Goal: Task Accomplishment & Management: Manage account settings

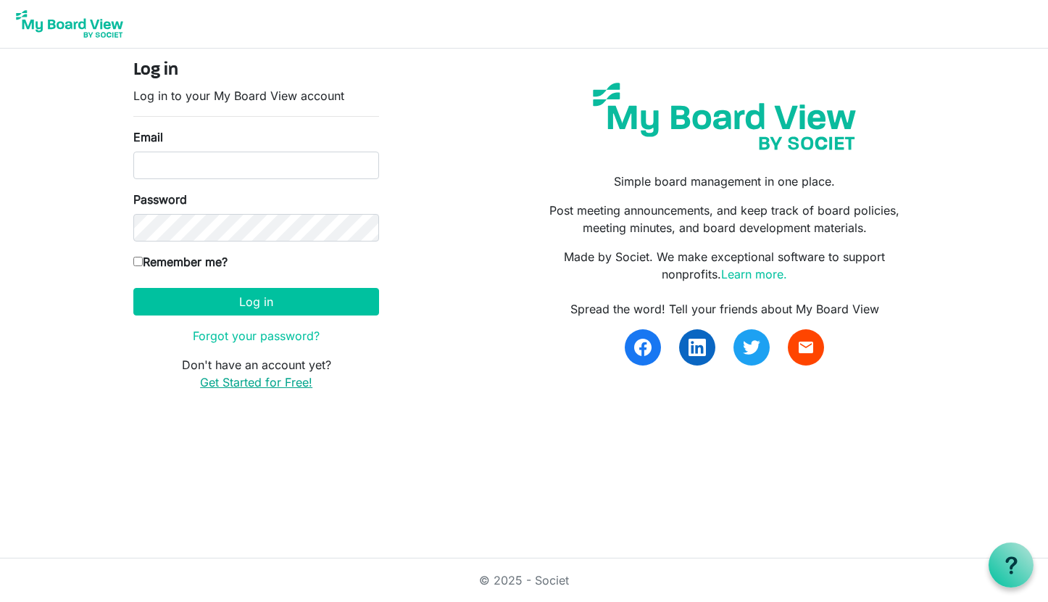
click at [254, 382] on link "Get Started for Free!" at bounding box center [256, 382] width 112 height 14
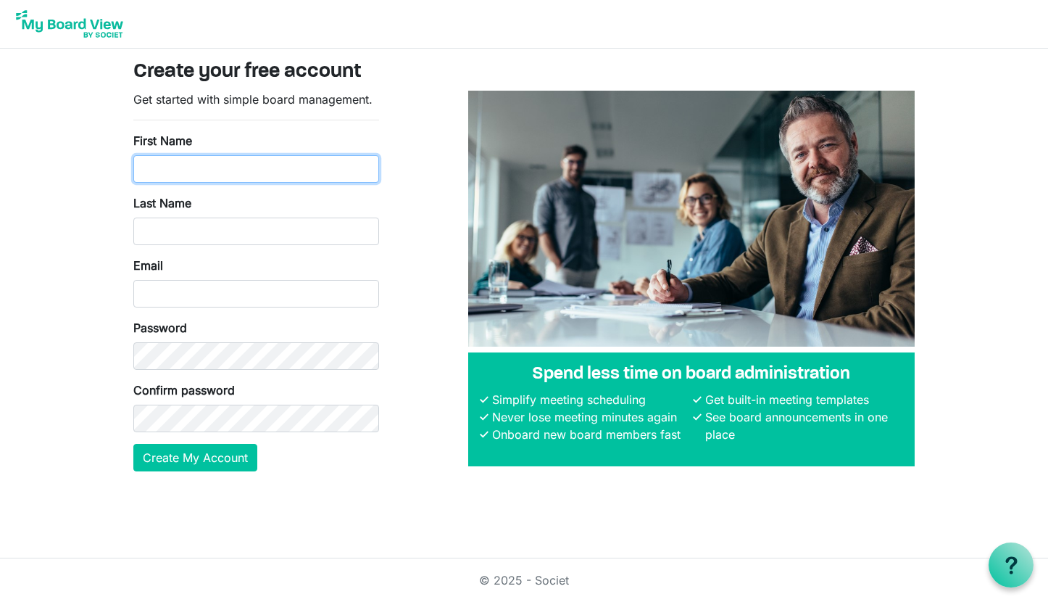
click at [259, 158] on input "First Name" at bounding box center [256, 169] width 246 height 28
type input "Yusuf"
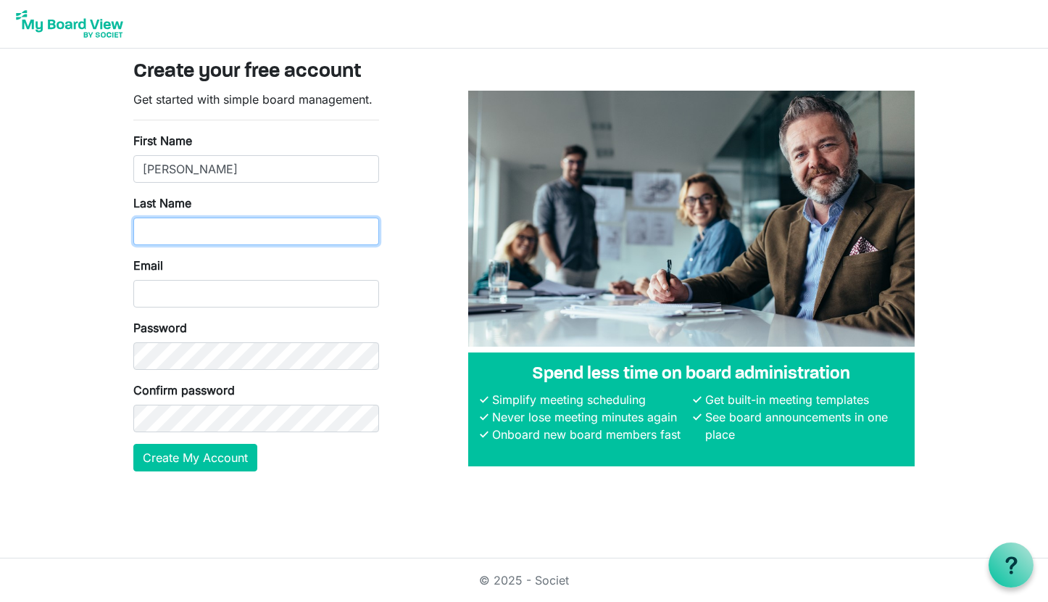
type input "Solley"
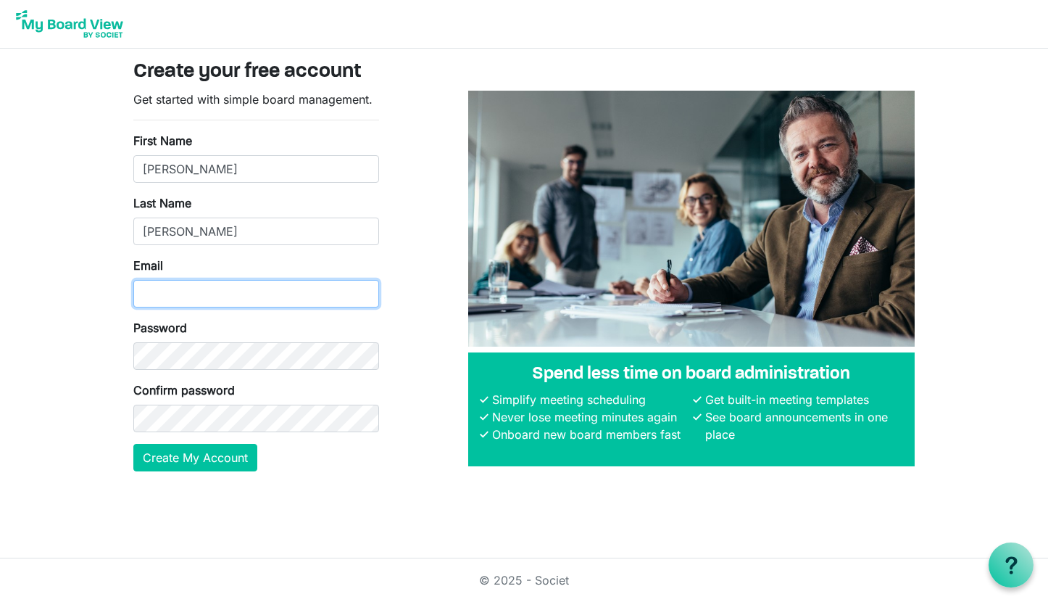
click at [186, 293] on input "Email" at bounding box center [256, 294] width 246 height 28
type input "yusuf.solley@gmail.com"
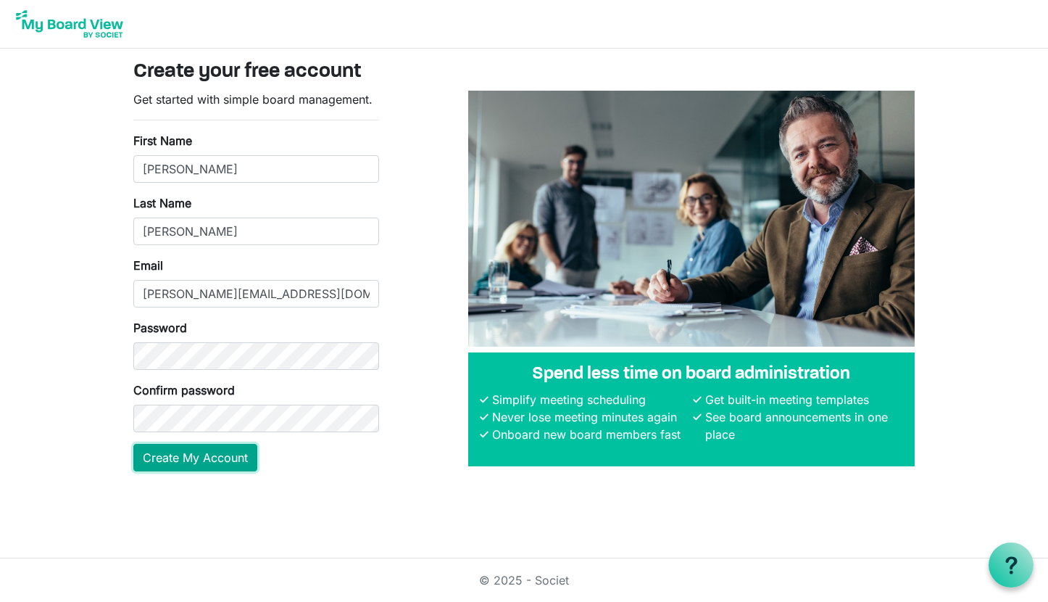
click at [213, 459] on button "Create My Account" at bounding box center [195, 458] width 124 height 28
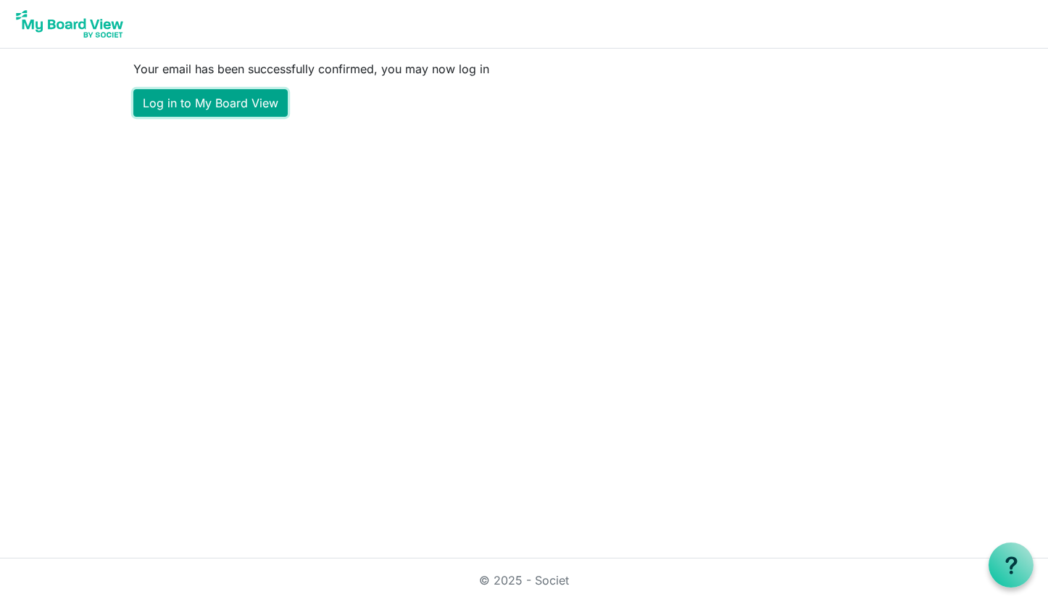
click at [267, 112] on link "Log in to My Board View" at bounding box center [210, 103] width 154 height 28
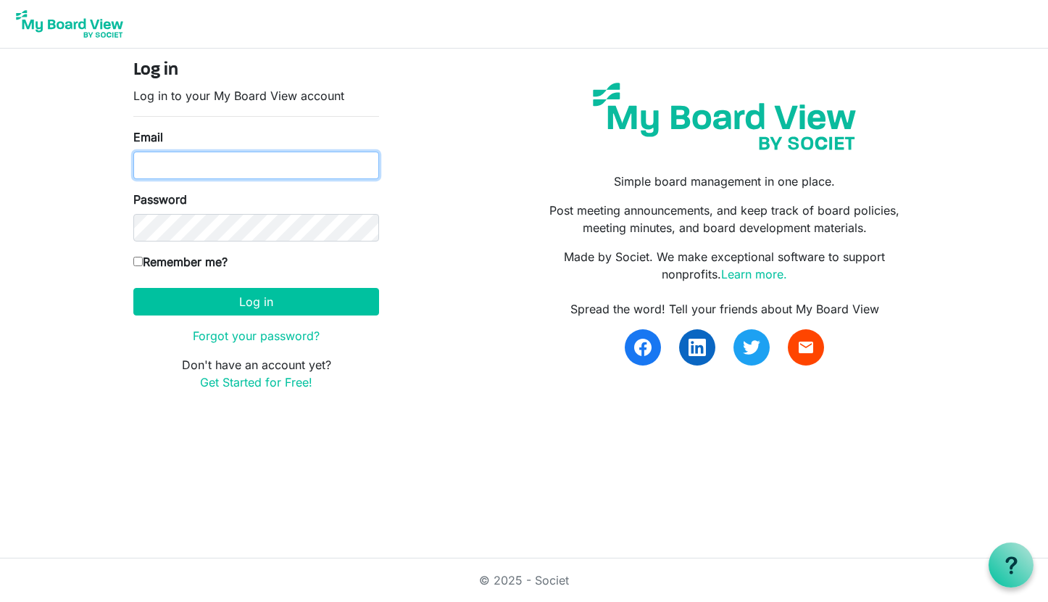
type input "[PERSON_NAME][EMAIL_ADDRESS][DOMAIN_NAME]"
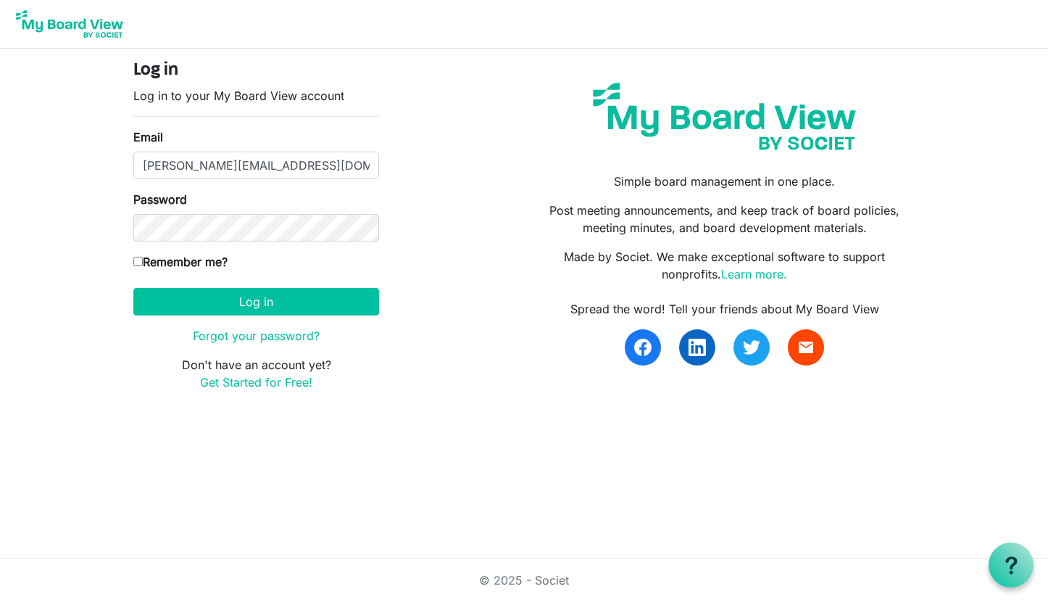
click at [188, 267] on label "Remember me?" at bounding box center [180, 261] width 94 height 17
click at [143, 266] on input "Remember me?" at bounding box center [137, 261] width 9 height 9
checkbox input "true"
click at [229, 289] on button "Log in" at bounding box center [256, 302] width 246 height 28
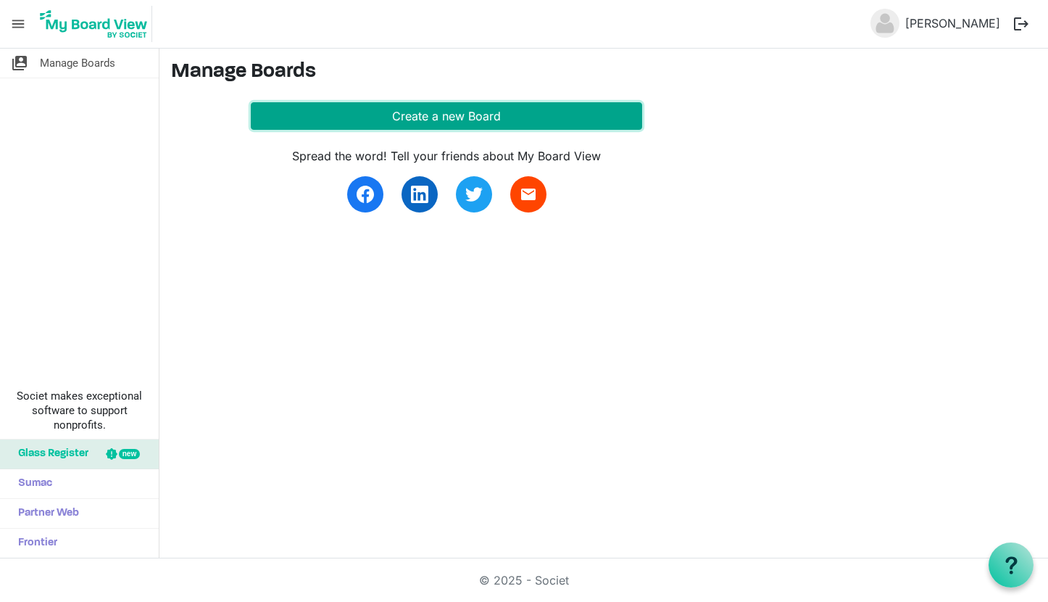
click at [376, 117] on button "Create a new Board" at bounding box center [446, 116] width 391 height 28
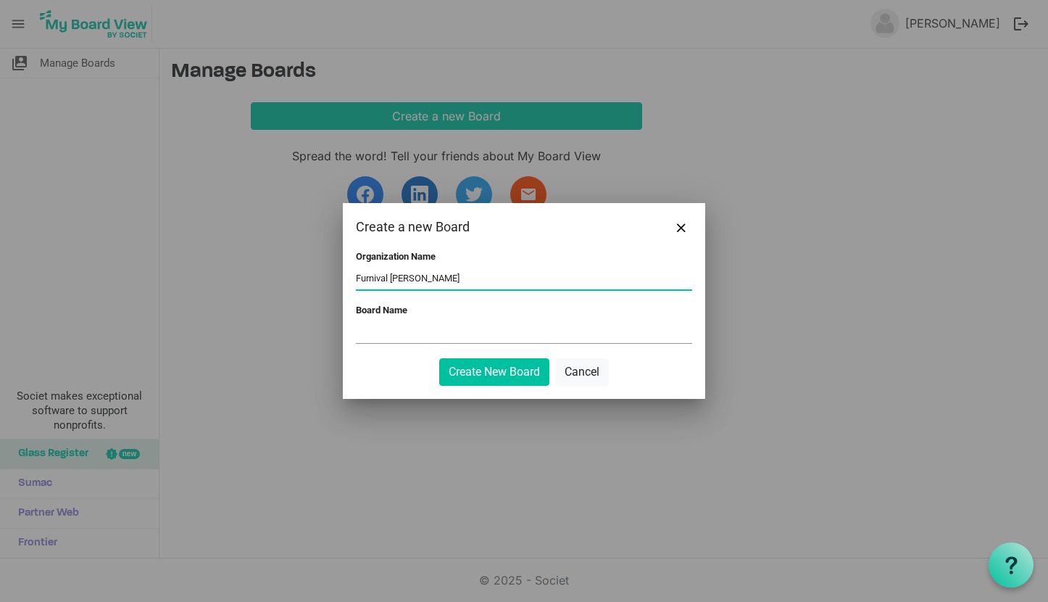
type input "Furnival Chambers"
click at [357, 333] on input "Board Name" at bounding box center [524, 332] width 336 height 22
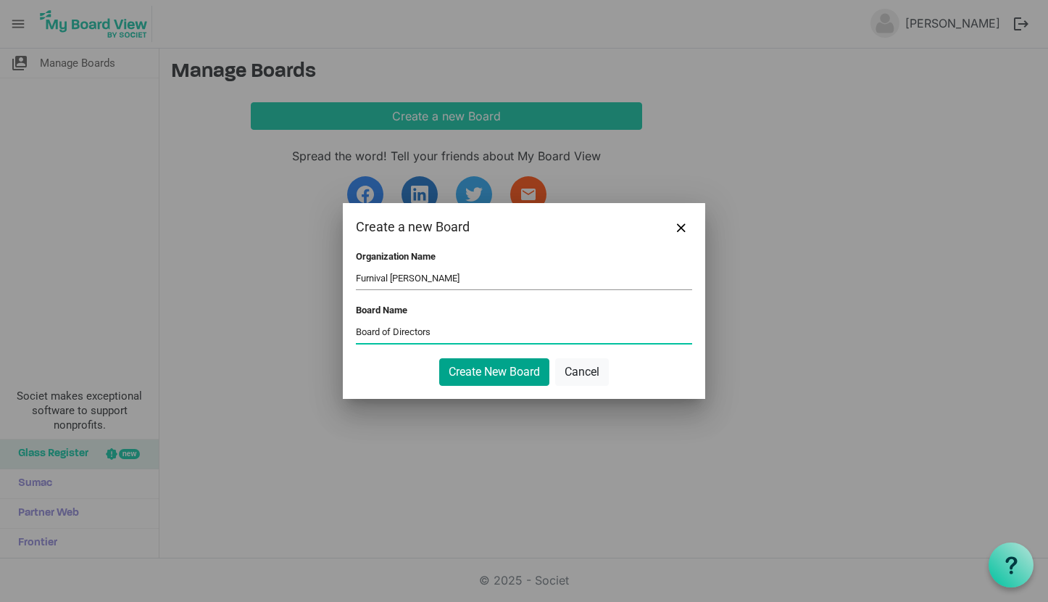
type input "Board of Directors"
click at [472, 367] on button "Create New Board" at bounding box center [494, 372] width 110 height 28
click at [491, 373] on button "Create New Board" at bounding box center [494, 372] width 110 height 28
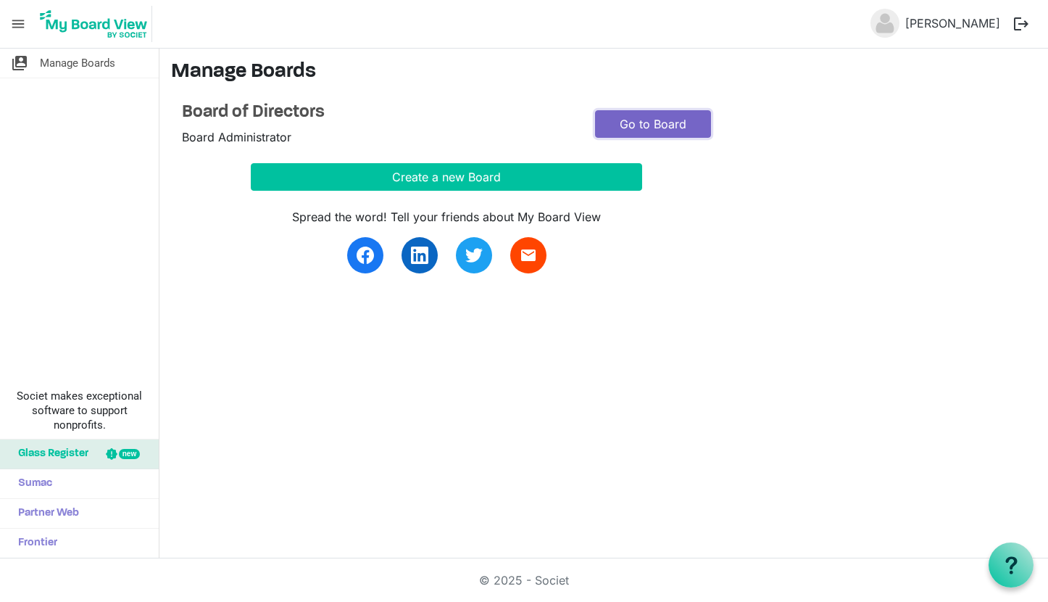
click at [636, 120] on link "Go to Board" at bounding box center [653, 124] width 116 height 28
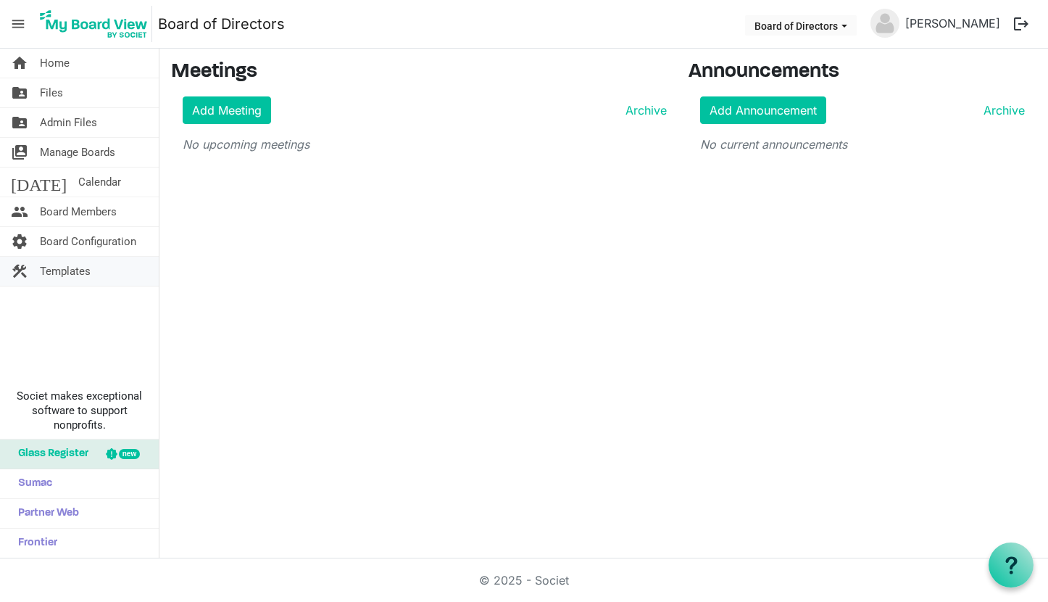
click at [83, 268] on span "Templates" at bounding box center [65, 271] width 51 height 29
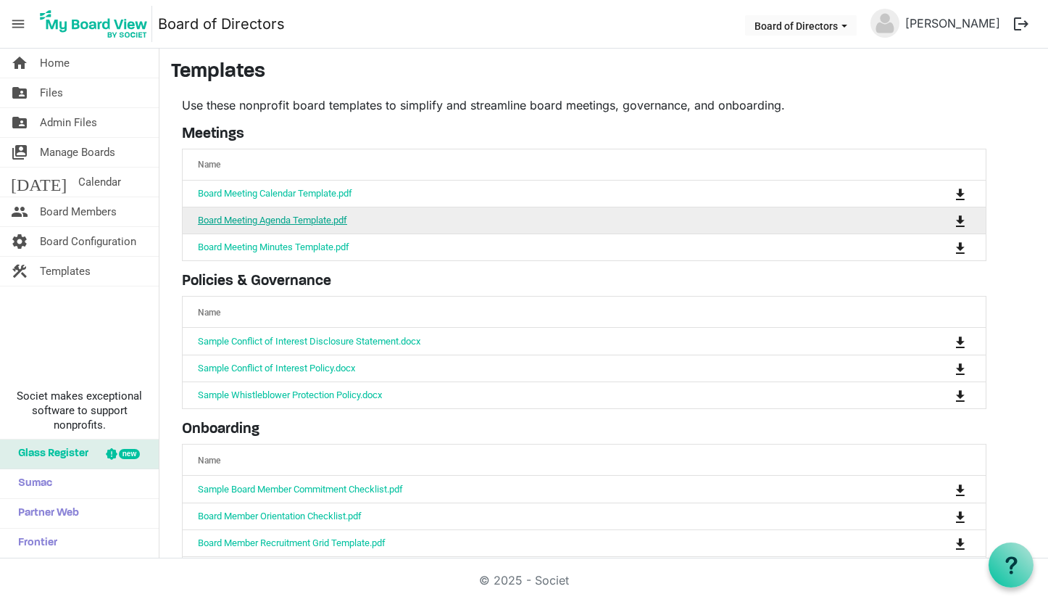
click at [278, 220] on link "Board Meeting Agenda Template.pdf" at bounding box center [272, 220] width 149 height 11
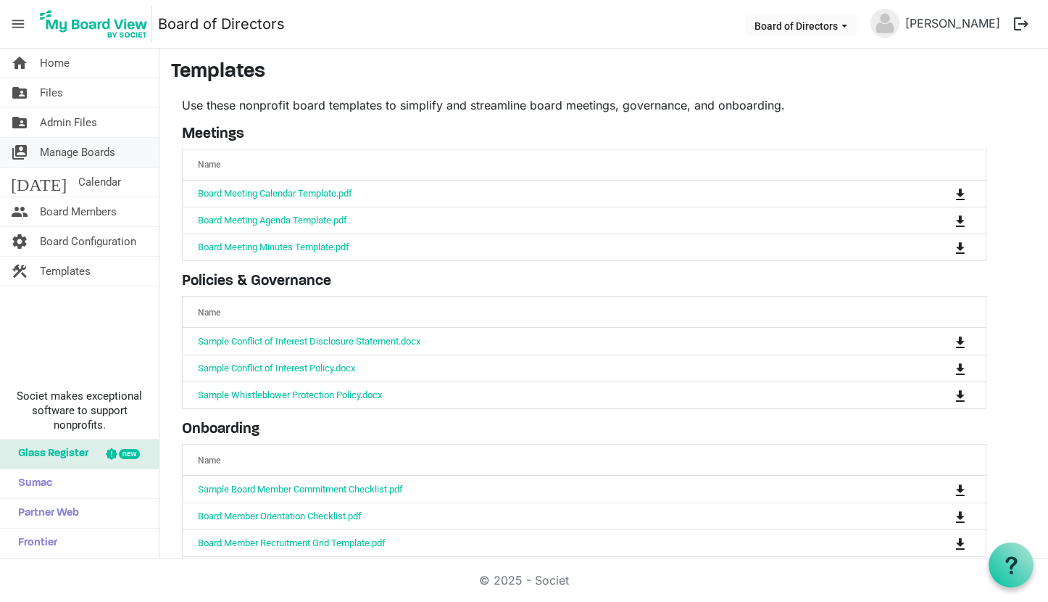
click at [102, 147] on span "Manage Boards" at bounding box center [77, 152] width 75 height 29
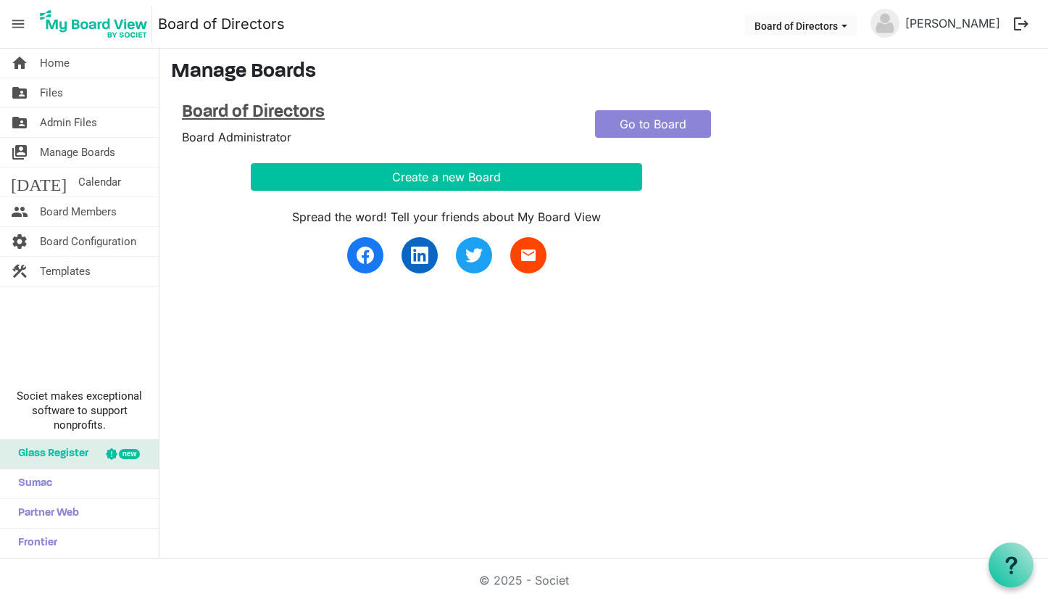
click at [289, 108] on h4 "Board of Directors" at bounding box center [377, 112] width 391 height 21
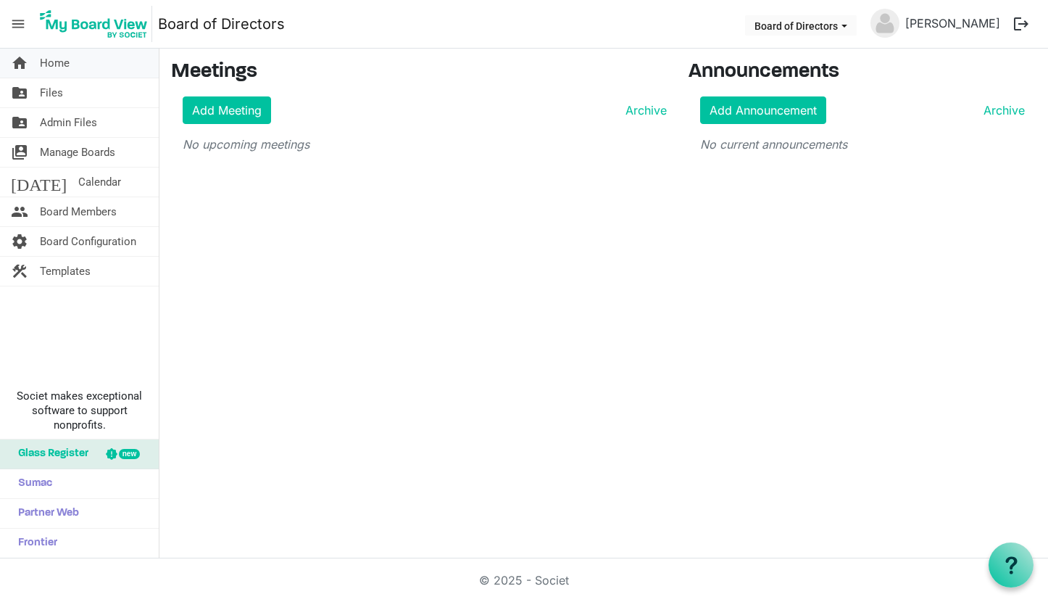
click at [52, 68] on span "Home" at bounding box center [55, 63] width 30 height 29
click at [57, 86] on span "Files" at bounding box center [51, 92] width 23 height 29
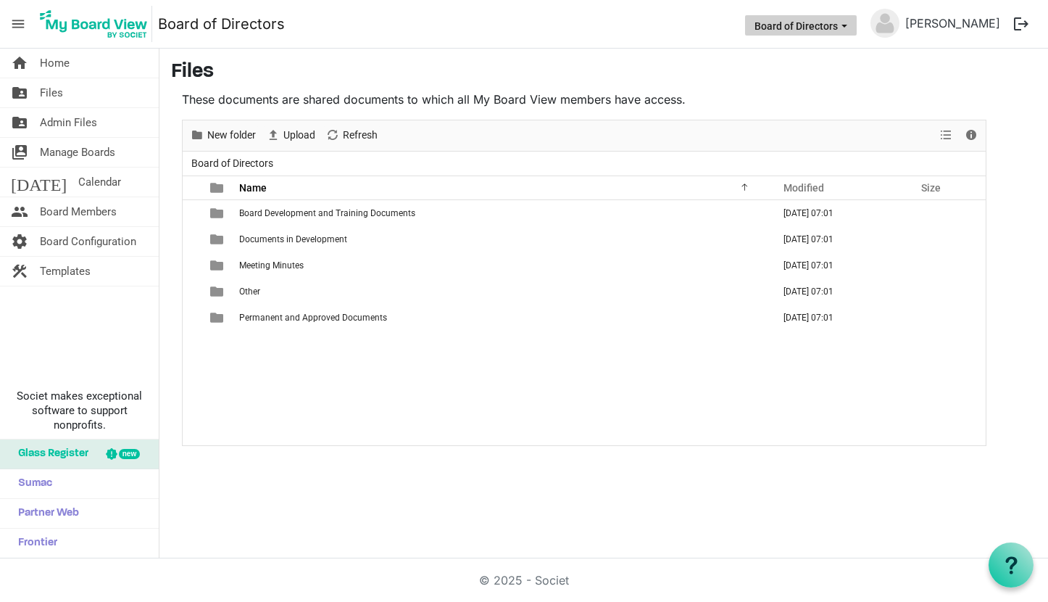
click at [851, 27] on span "Board of Directors dropdownbutton" at bounding box center [844, 26] width 13 height 6
click at [648, 57] on main "Files These documents are shared documents to which all My Board View members h…" at bounding box center [603, 253] width 889 height 409
click at [59, 62] on span "Home" at bounding box center [55, 63] width 30 height 29
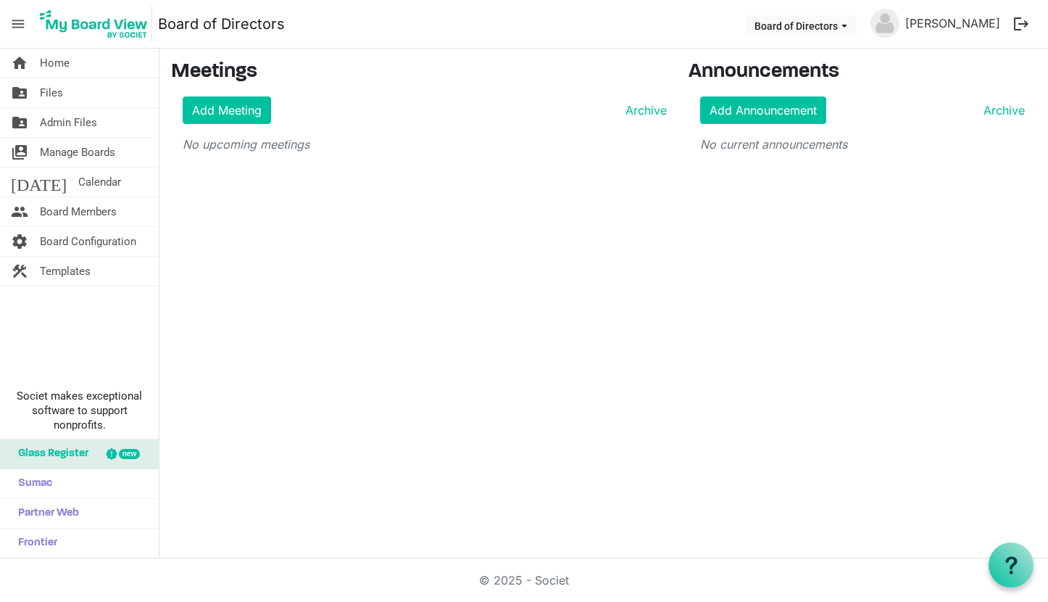
click at [28, 30] on span "menu" at bounding box center [18, 24] width 28 height 28
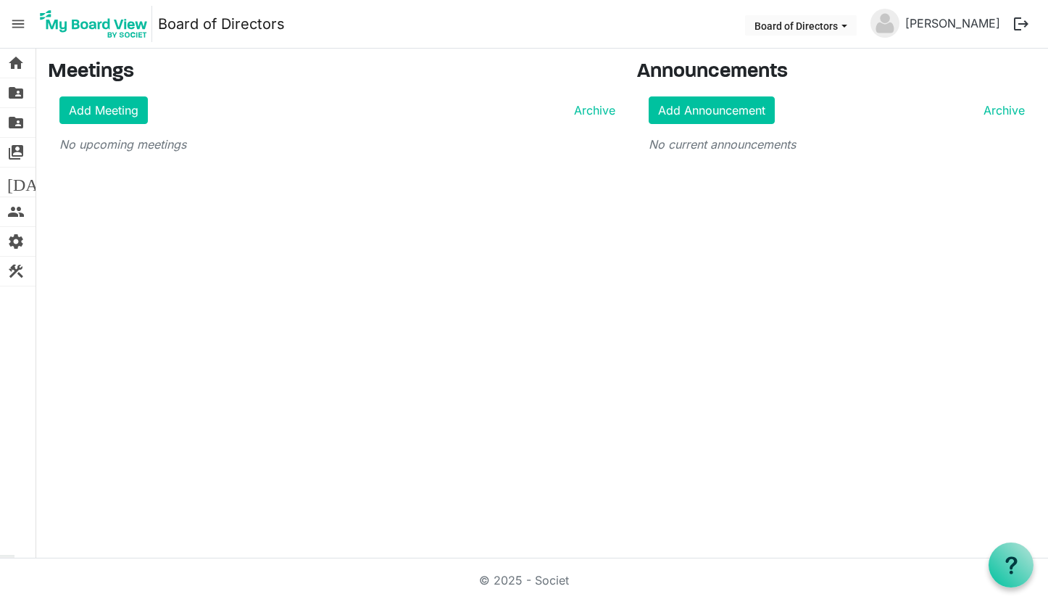
click at [22, 30] on span "menu" at bounding box center [18, 24] width 28 height 28
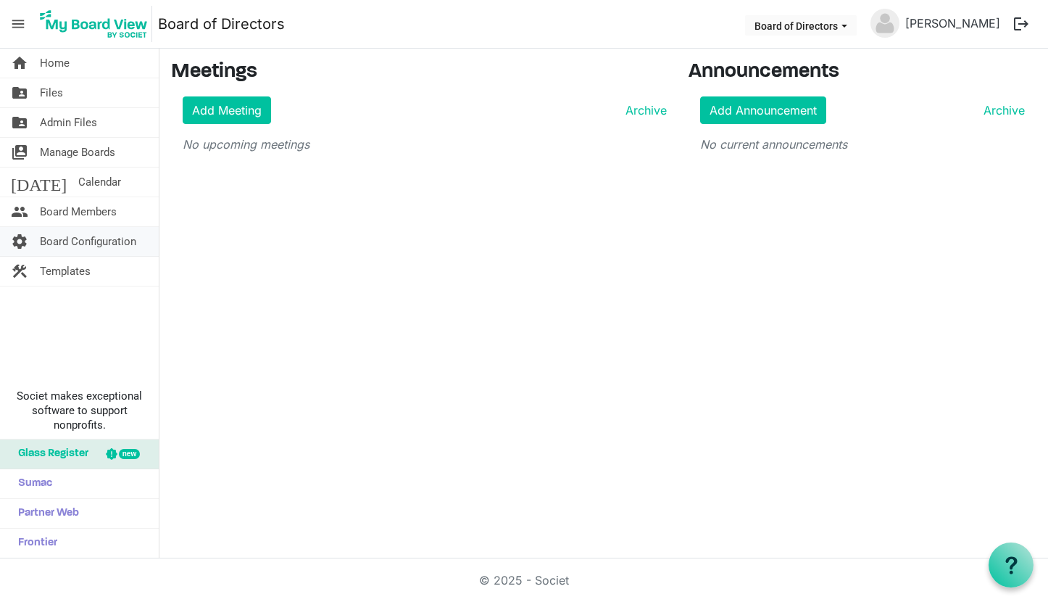
click at [99, 241] on span "Board Configuration" at bounding box center [88, 241] width 96 height 29
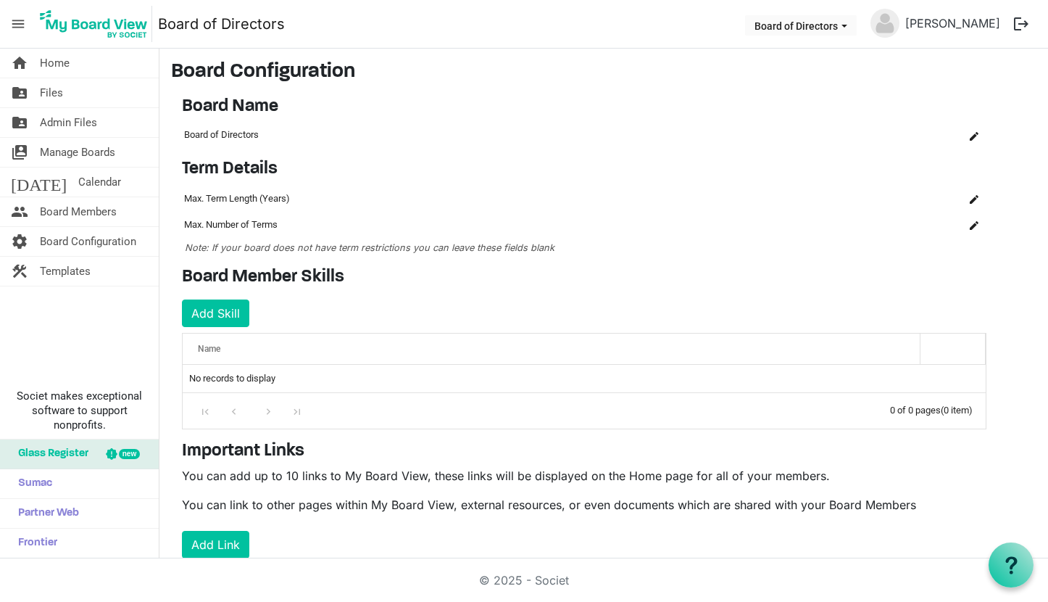
click at [94, 32] on img at bounding box center [94, 24] width 117 height 36
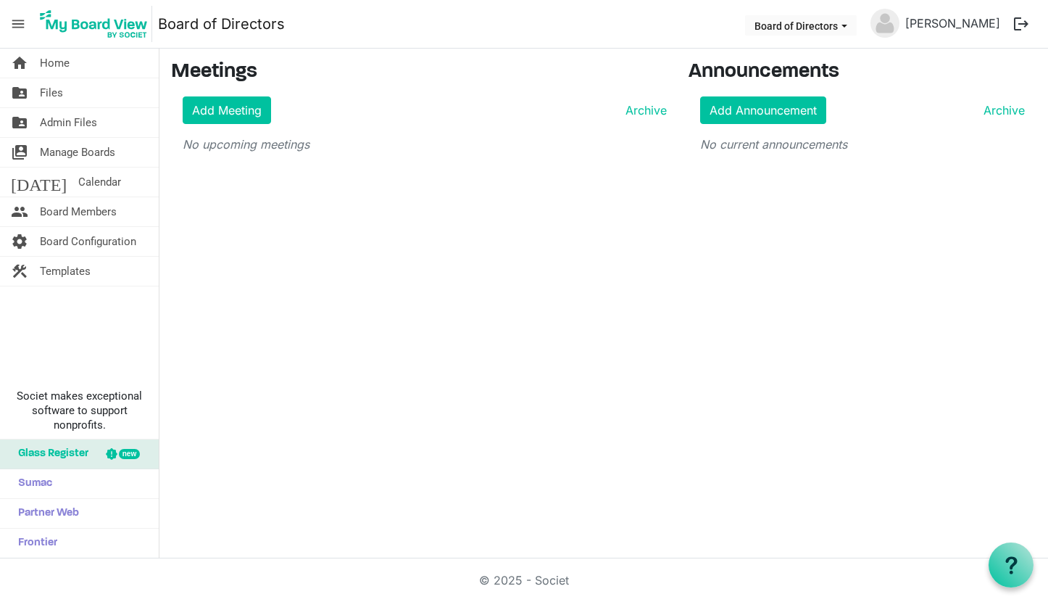
click at [26, 26] on span "menu" at bounding box center [18, 24] width 28 height 28
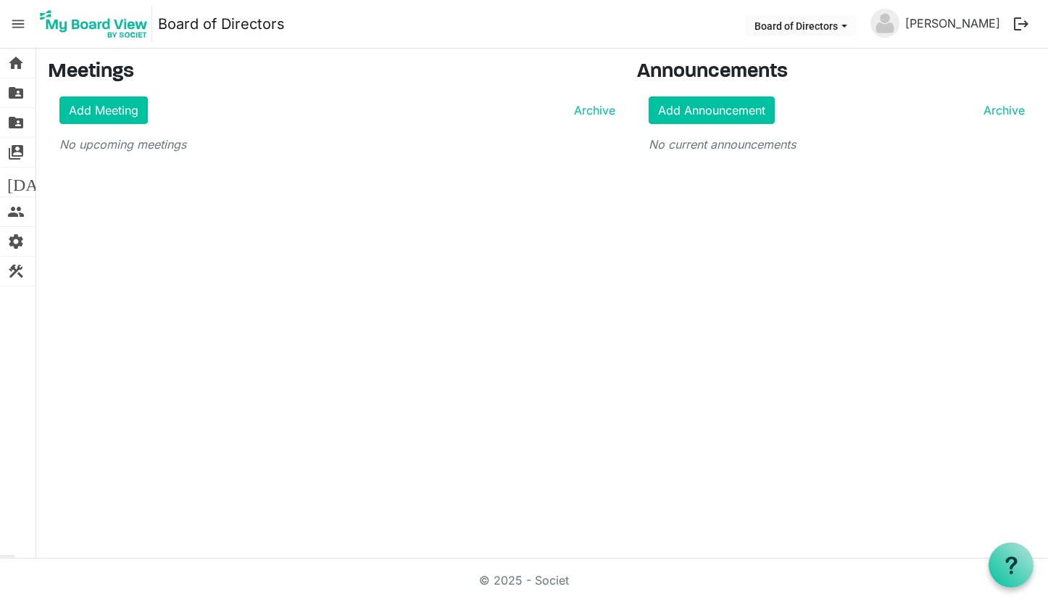
click at [25, 26] on span "menu" at bounding box center [18, 24] width 28 height 28
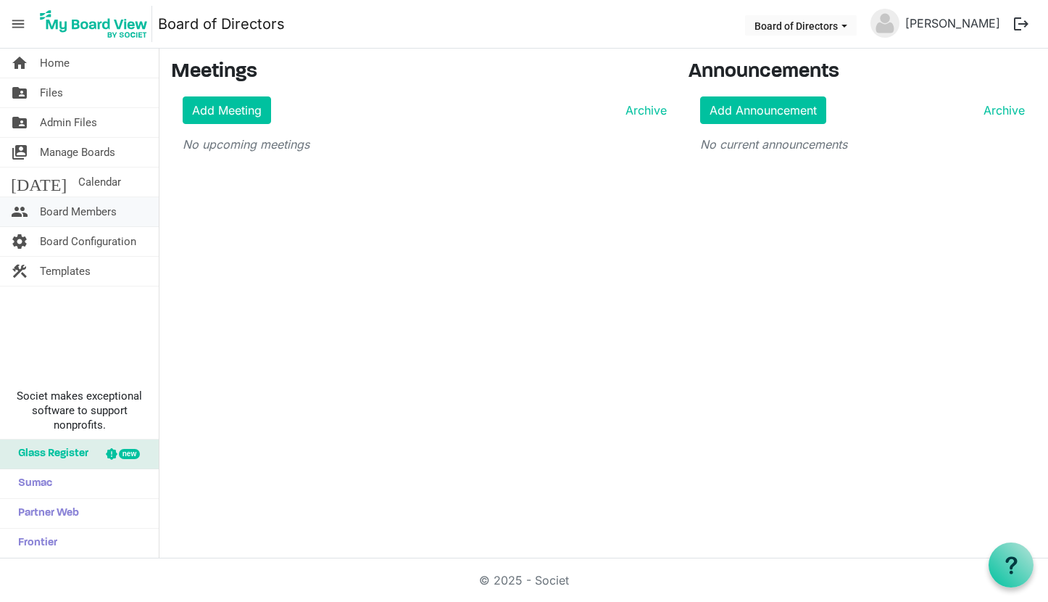
click at [101, 214] on span "Board Members" at bounding box center [78, 211] width 77 height 29
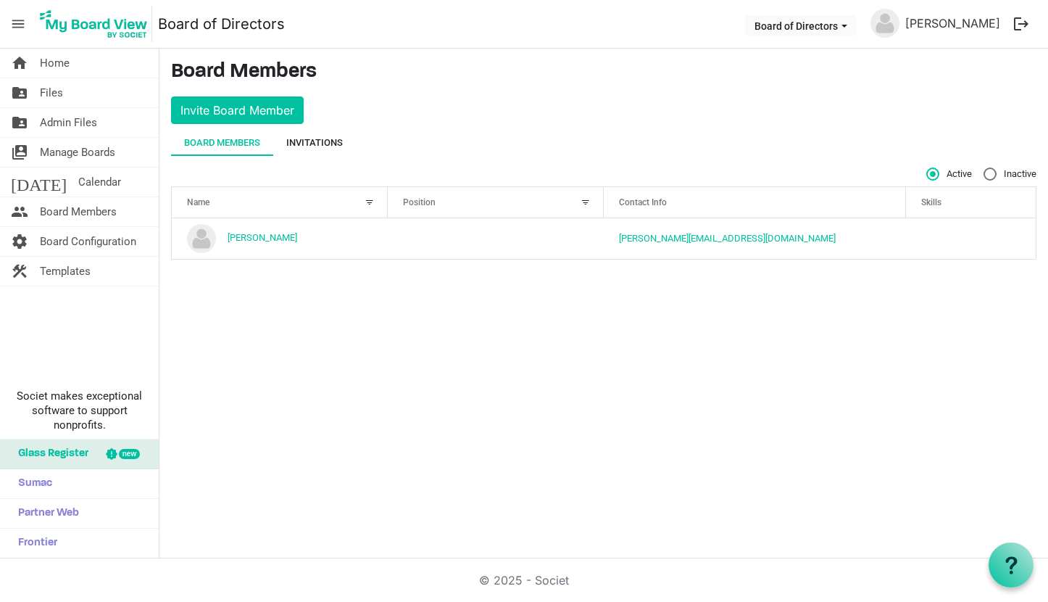
click at [312, 138] on div "Invitations" at bounding box center [314, 143] width 57 height 14
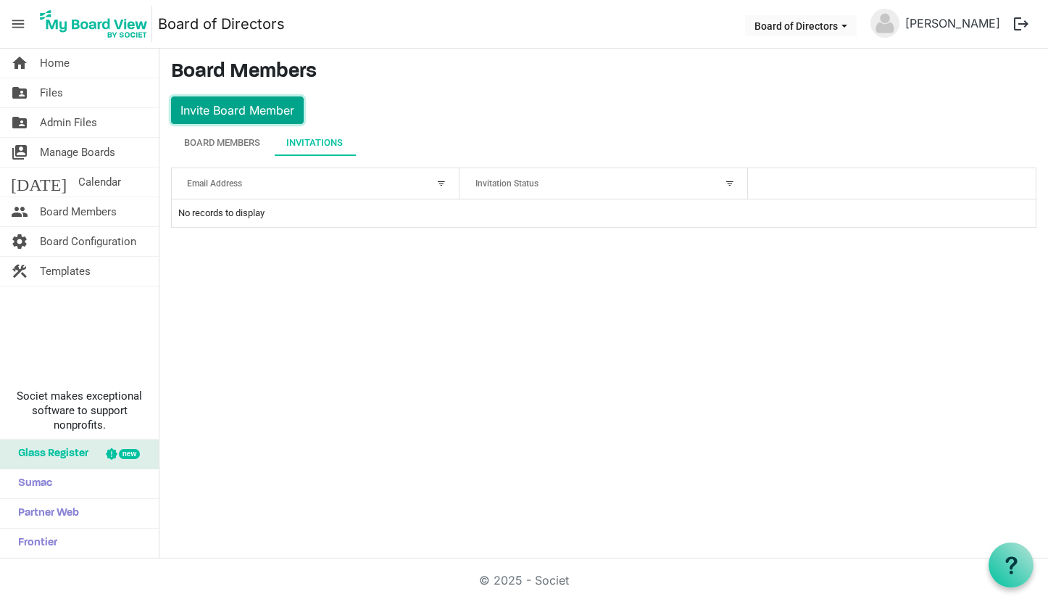
click at [279, 118] on button "Invite Board Member" at bounding box center [237, 110] width 133 height 28
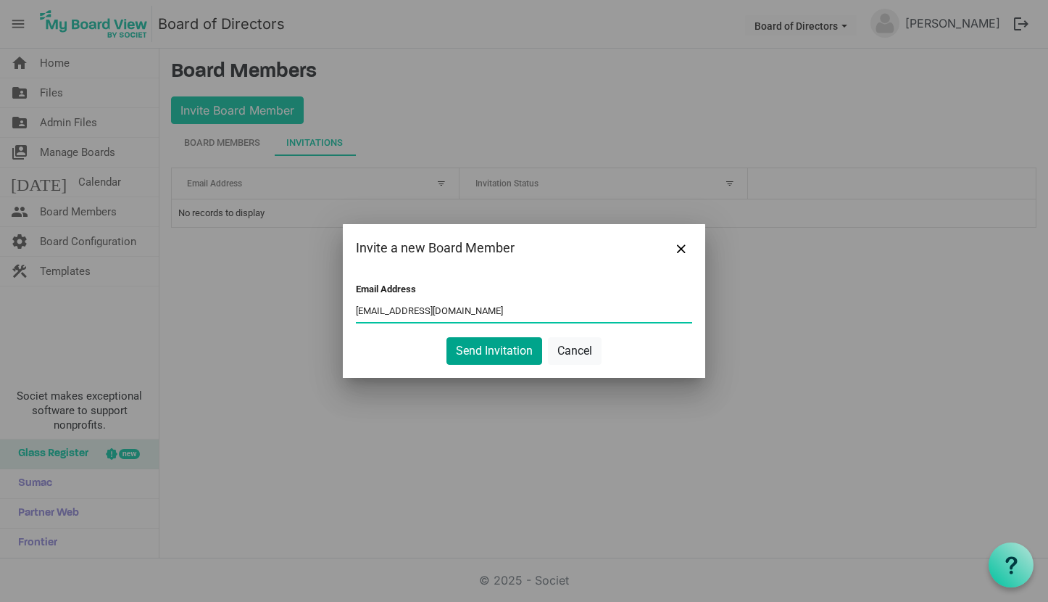
type input "jbradley@furnivallaw.co.uk"
click at [485, 347] on button "Send Invitation" at bounding box center [495, 351] width 96 height 28
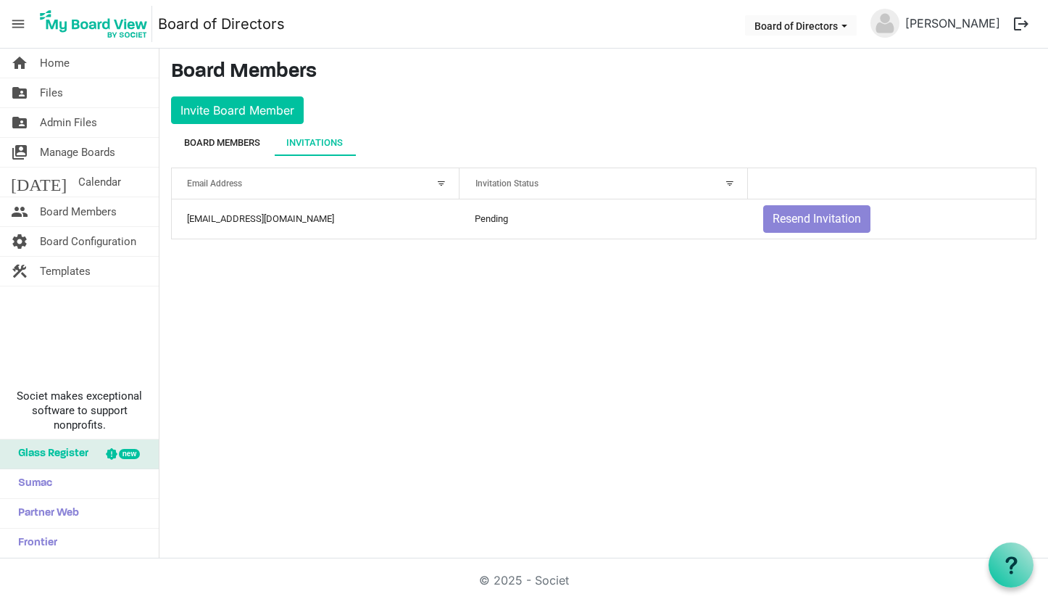
click at [246, 144] on div "Board Members" at bounding box center [222, 143] width 76 height 14
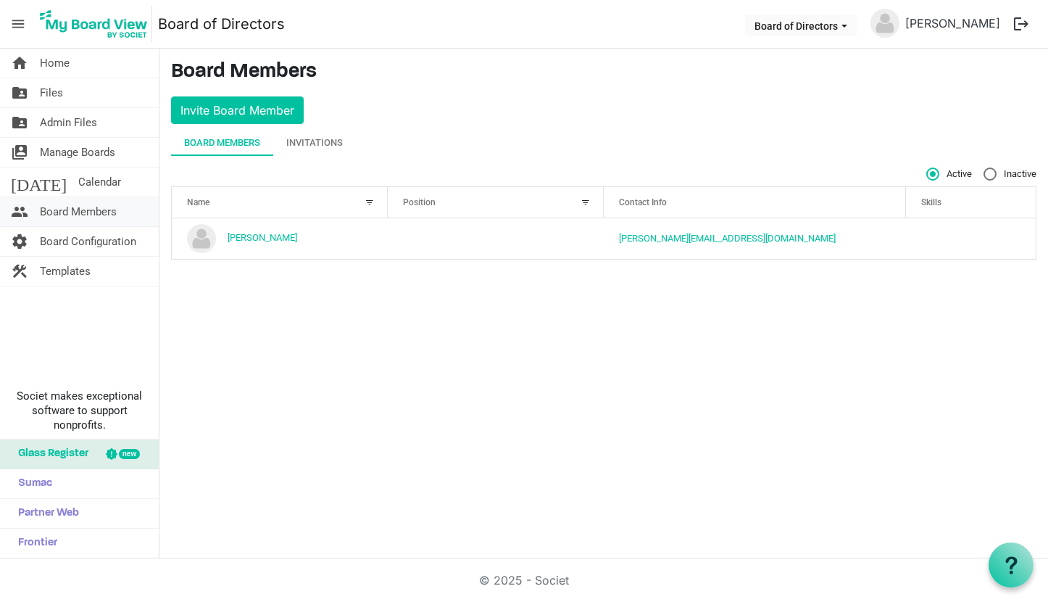
click at [70, 214] on span "Board Members" at bounding box center [78, 211] width 77 height 29
click at [78, 182] on span "Calendar" at bounding box center [99, 181] width 43 height 29
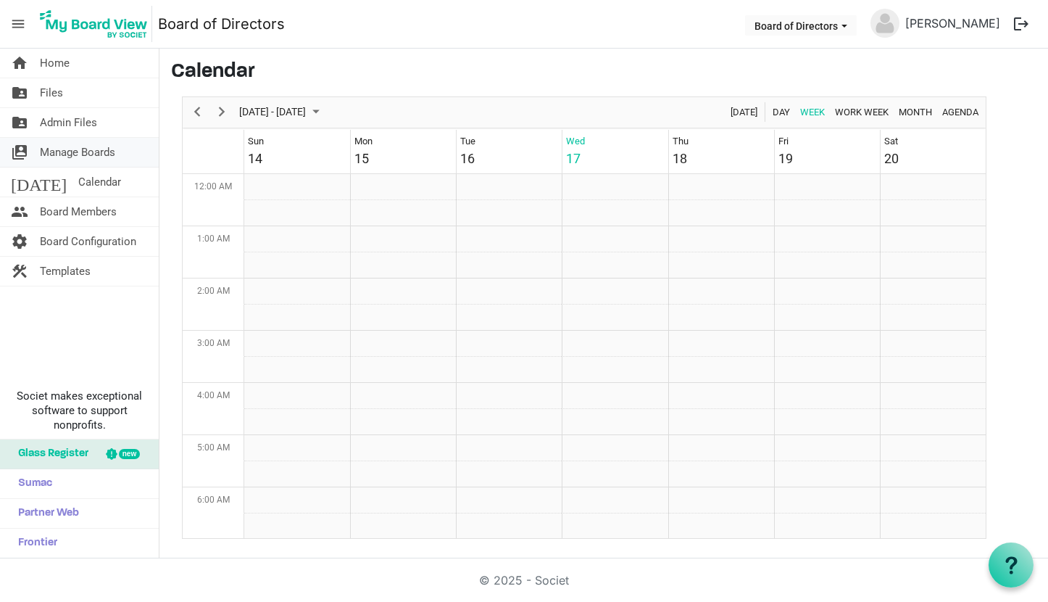
scroll to position [470, 0]
click at [74, 158] on span "Manage Boards" at bounding box center [77, 152] width 75 height 29
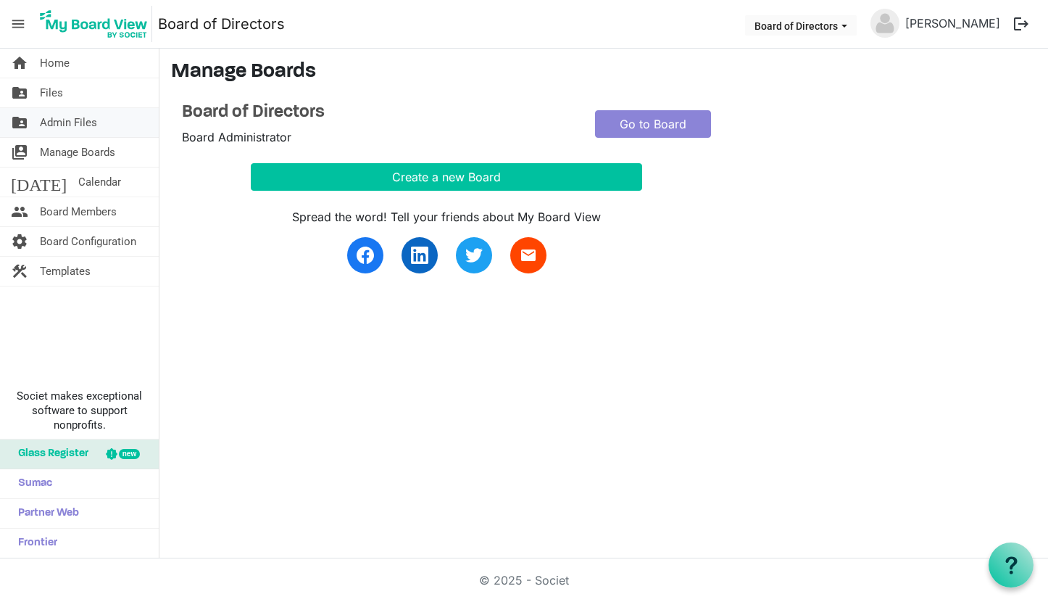
click at [72, 120] on span "Admin Files" at bounding box center [68, 122] width 57 height 29
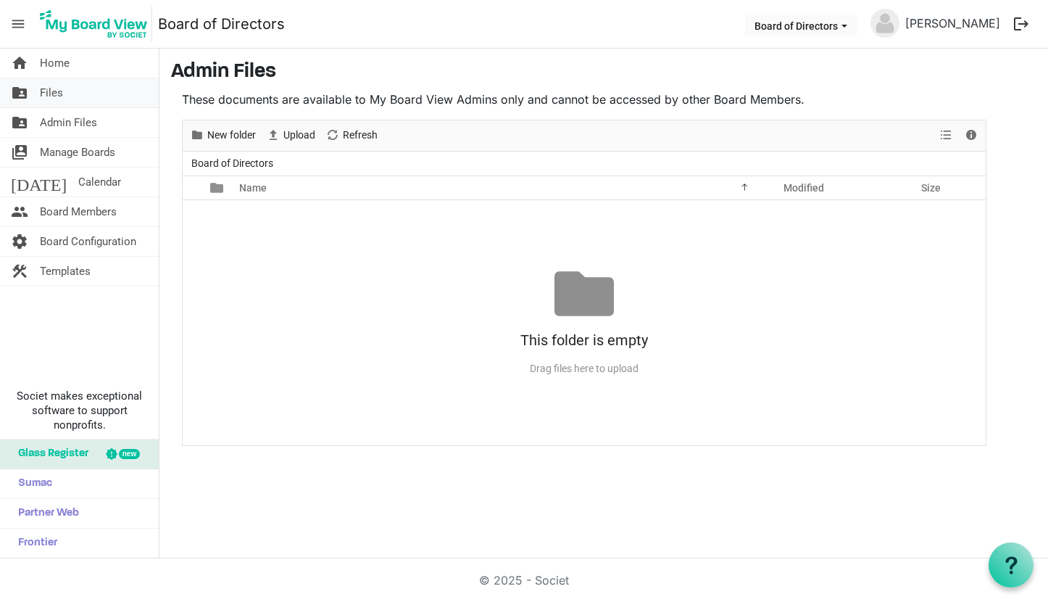
click at [69, 101] on link "folder_shared Files" at bounding box center [79, 92] width 159 height 29
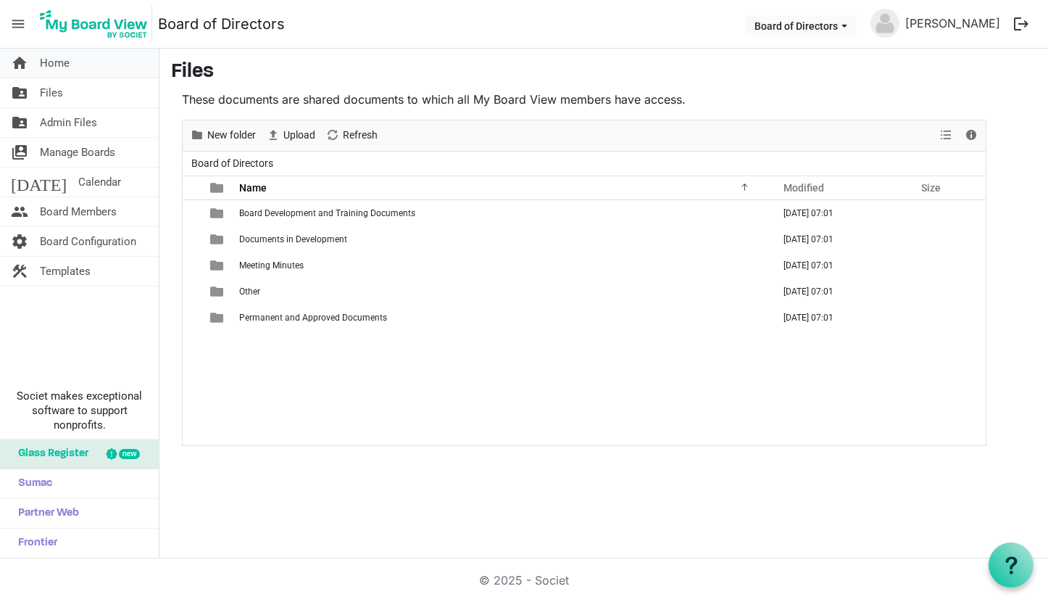
click at [65, 67] on span "Home" at bounding box center [55, 63] width 30 height 29
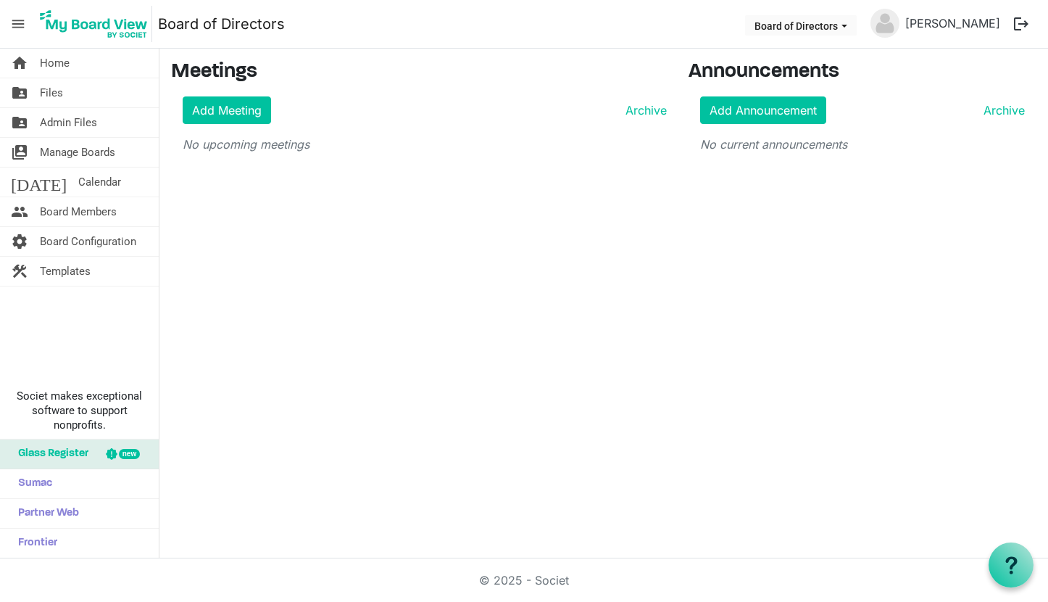
click at [20, 25] on span "menu" at bounding box center [18, 24] width 28 height 28
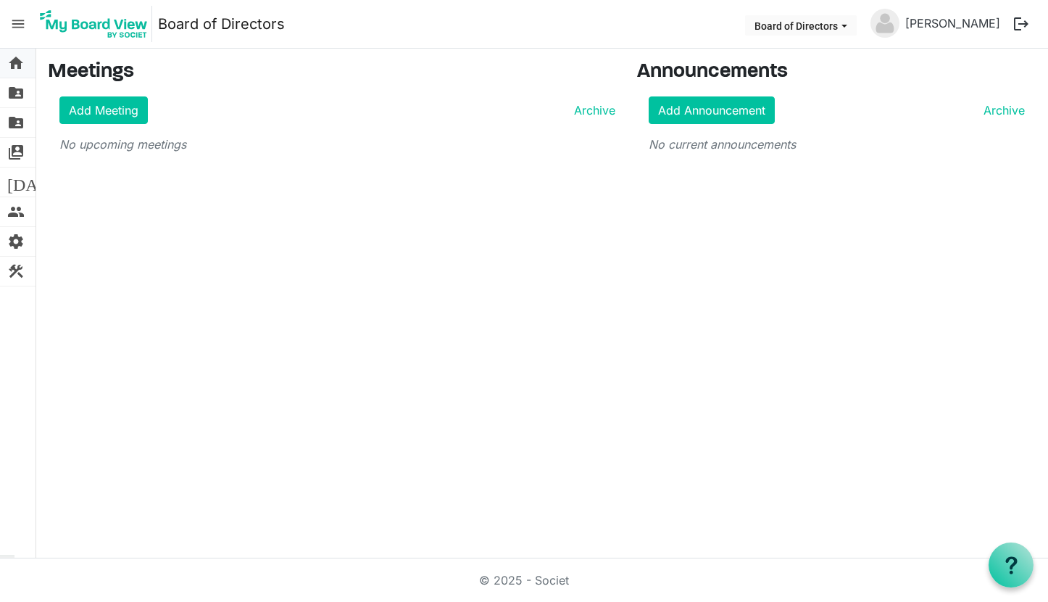
click at [18, 65] on span "home" at bounding box center [15, 63] width 17 height 29
